Goal: Task Accomplishment & Management: Use online tool/utility

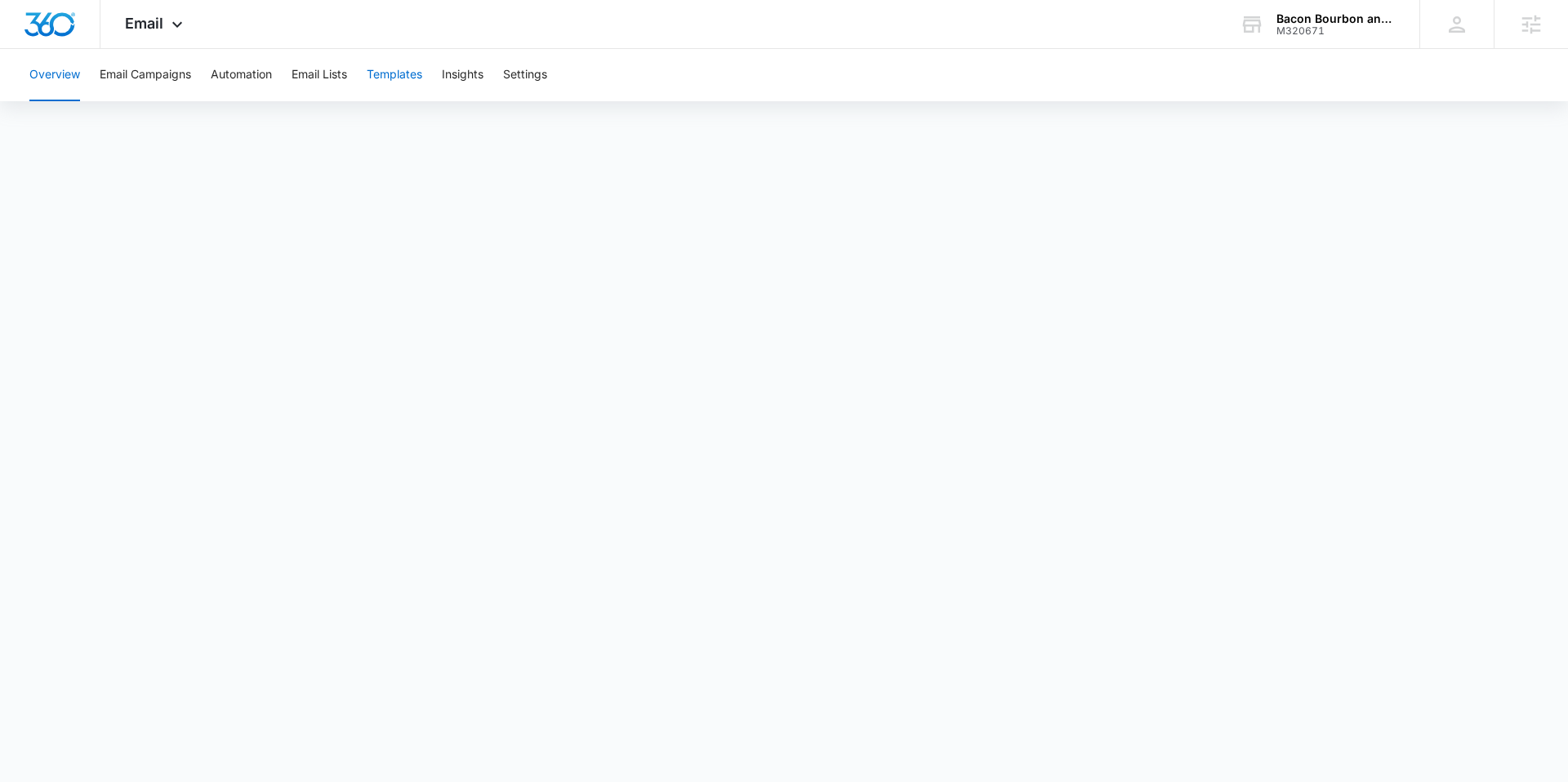
click at [414, 72] on button "Templates" at bounding box center [394, 76] width 56 height 53
click at [171, 67] on button "Email Campaigns" at bounding box center [145, 76] width 91 height 53
click at [153, 30] on span "Email" at bounding box center [144, 23] width 39 height 17
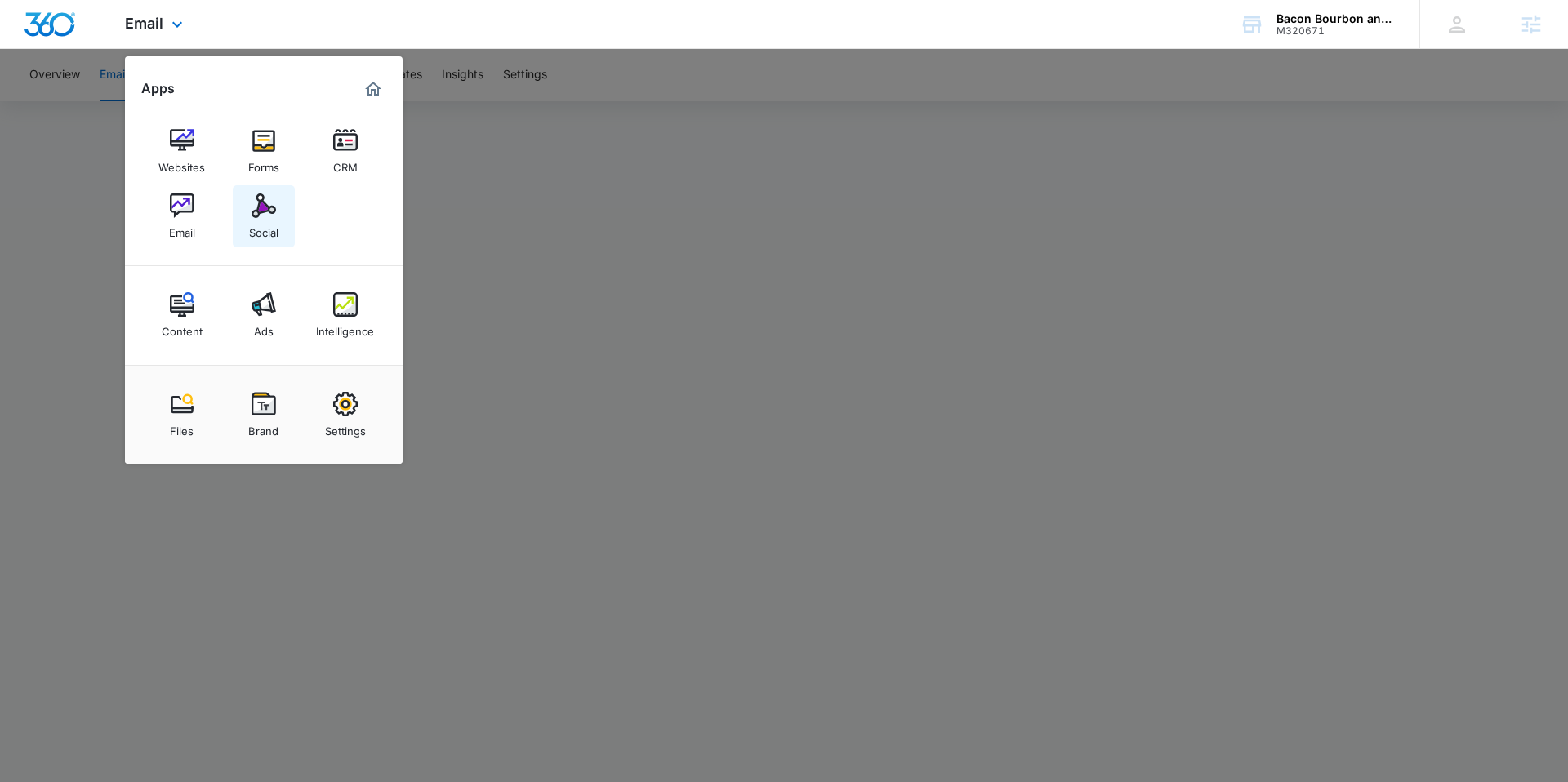
click at [259, 203] on img at bounding box center [264, 206] width 25 height 25
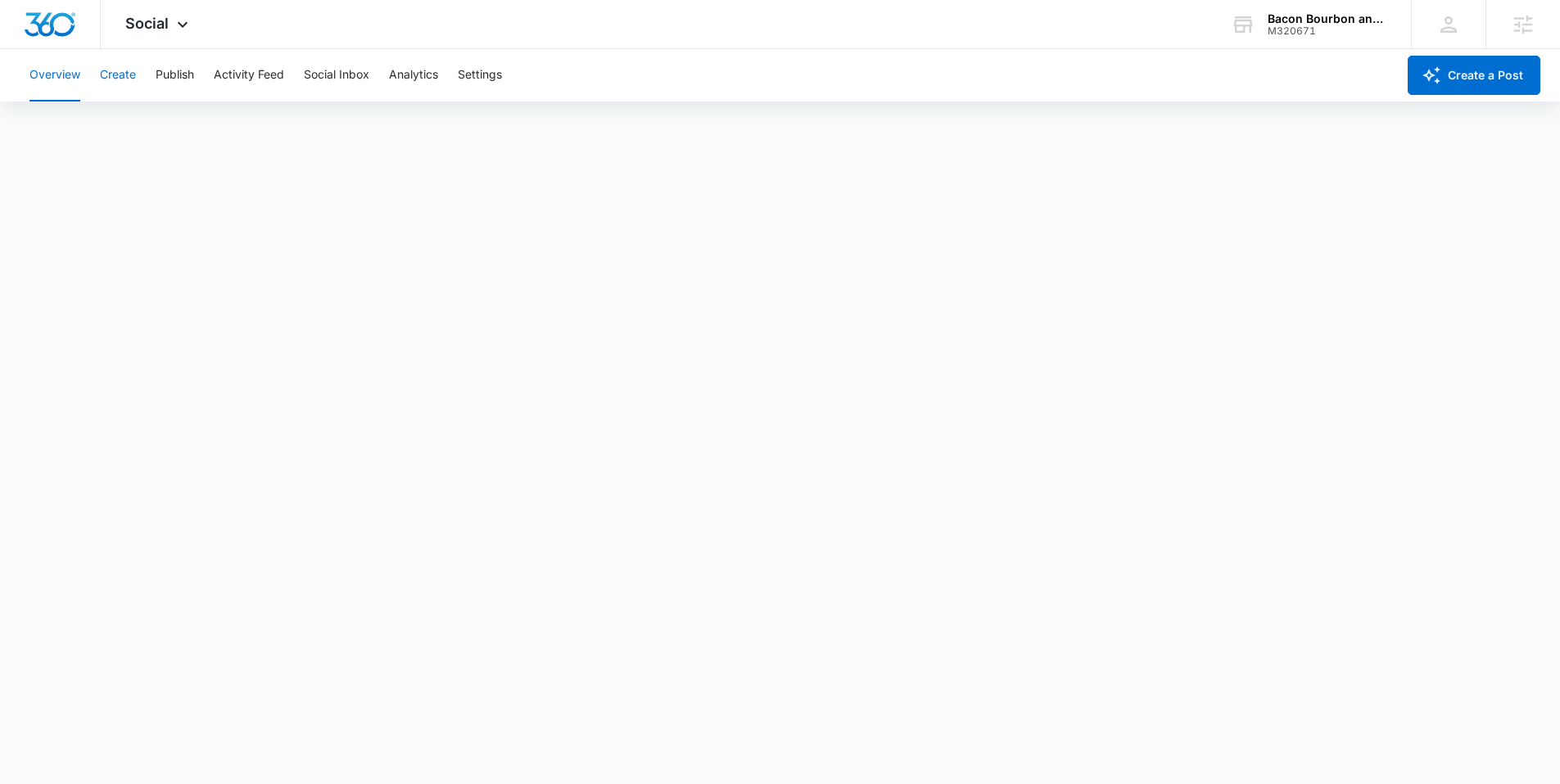
click at [127, 59] on button "Create" at bounding box center [118, 76] width 36 height 53
